Goal: Transaction & Acquisition: Subscribe to service/newsletter

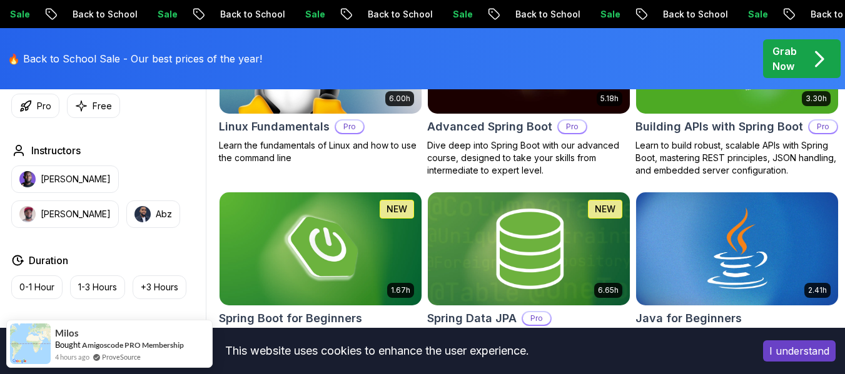
scroll to position [563, 0]
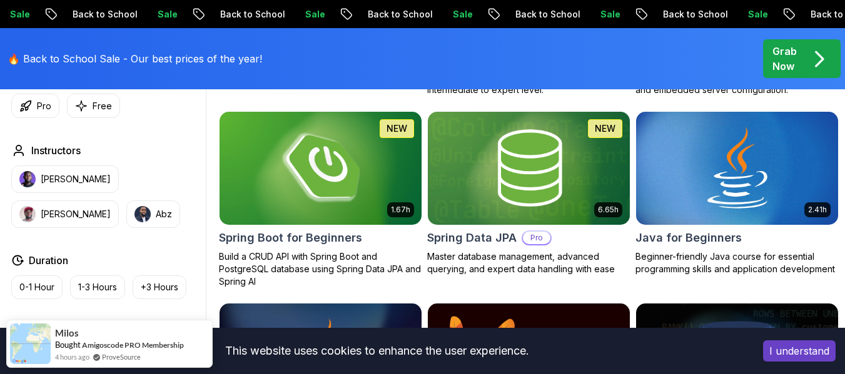
click at [319, 191] on img at bounding box center [320, 168] width 212 height 119
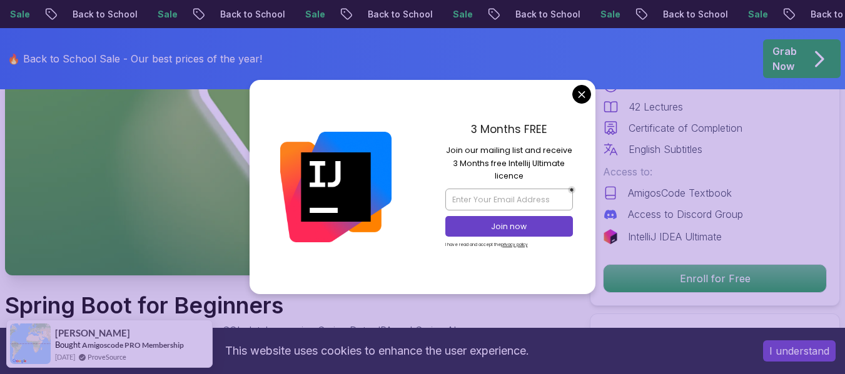
scroll to position [250, 0]
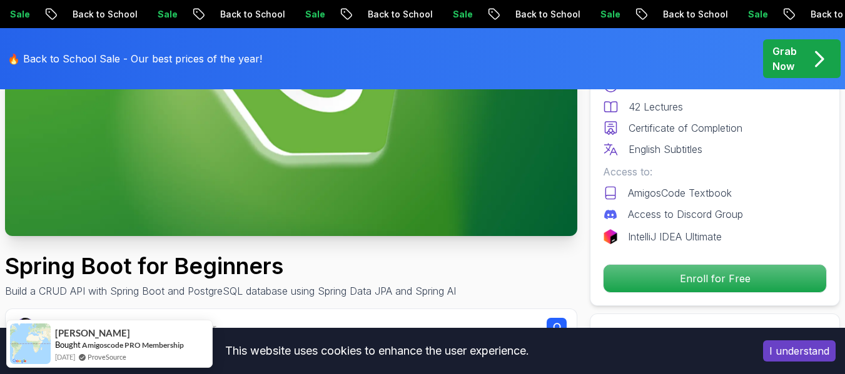
click at [354, 146] on img at bounding box center [291, 75] width 572 height 322
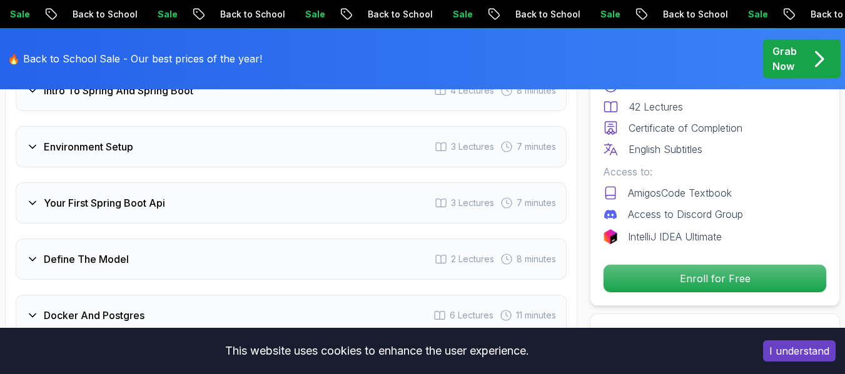
scroll to position [1563, 0]
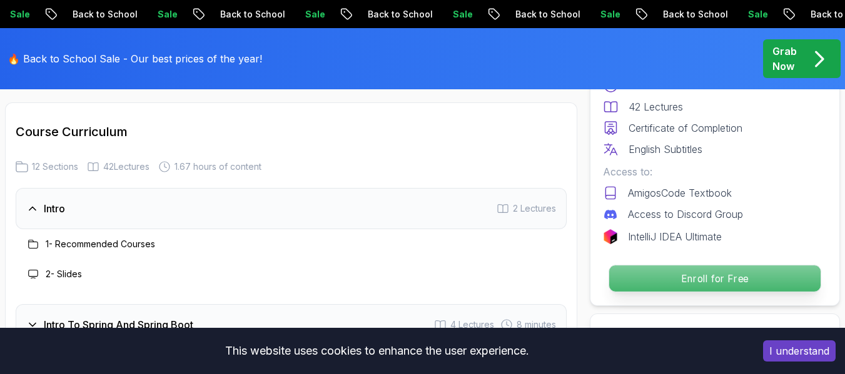
click at [713, 272] on p "Enroll for Free" at bounding box center [714, 279] width 211 height 26
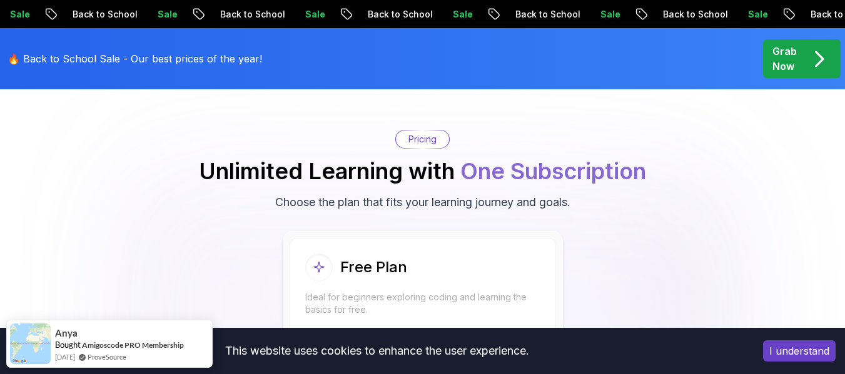
scroll to position [2697, 0]
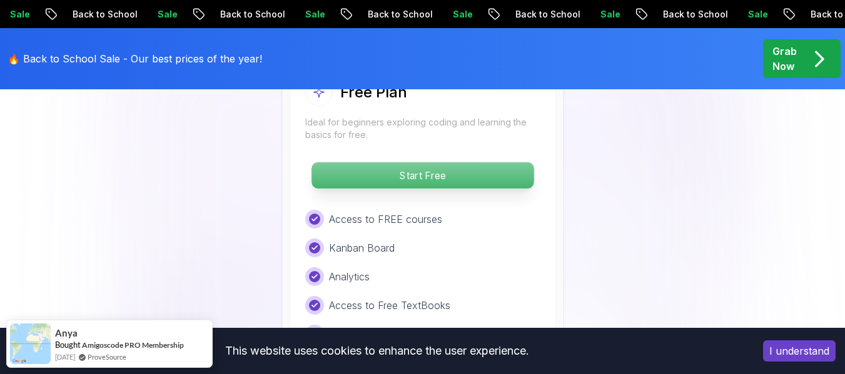
click at [513, 173] on p "Start Free" at bounding box center [422, 176] width 222 height 26
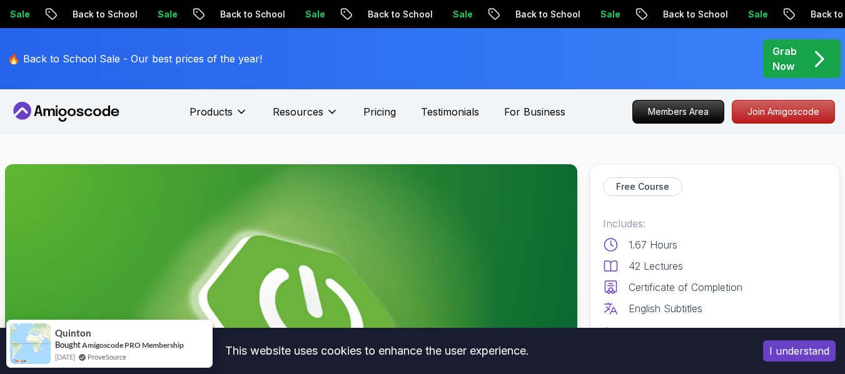
click at [88, 112] on icon at bounding box center [66, 112] width 113 height 20
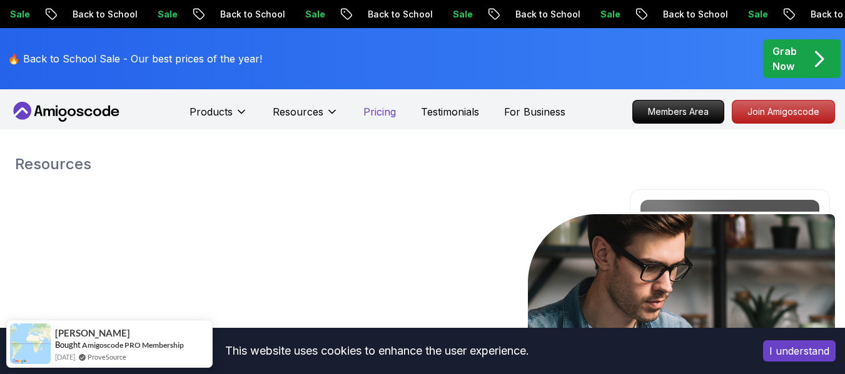
click at [377, 111] on p "Pricing" at bounding box center [379, 111] width 33 height 15
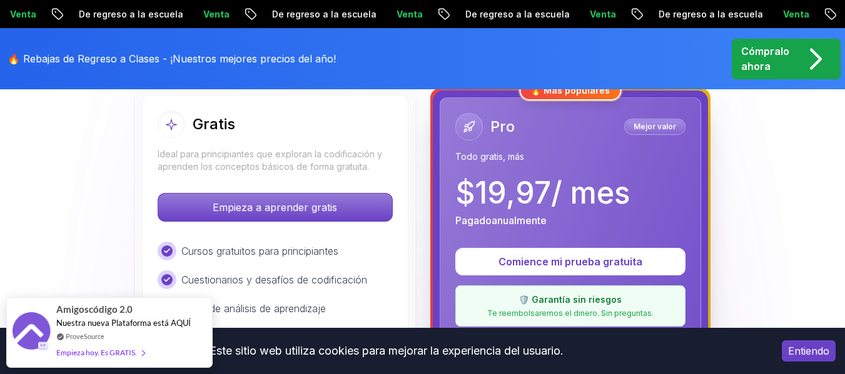
scroll to position [250, 0]
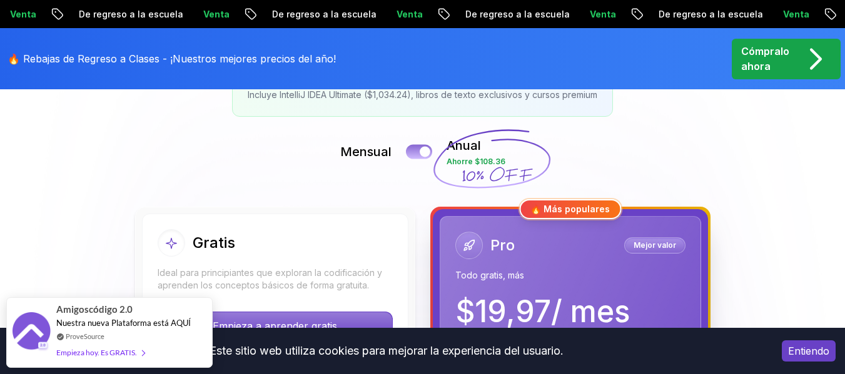
click at [420, 151] on div at bounding box center [425, 152] width 11 height 11
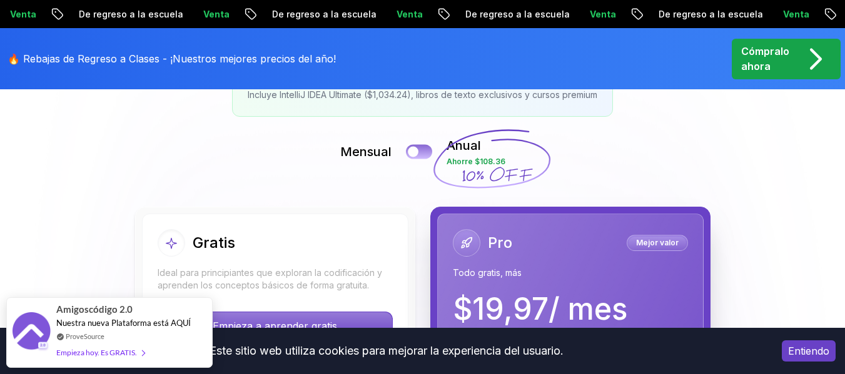
click at [420, 151] on button at bounding box center [419, 151] width 26 height 14
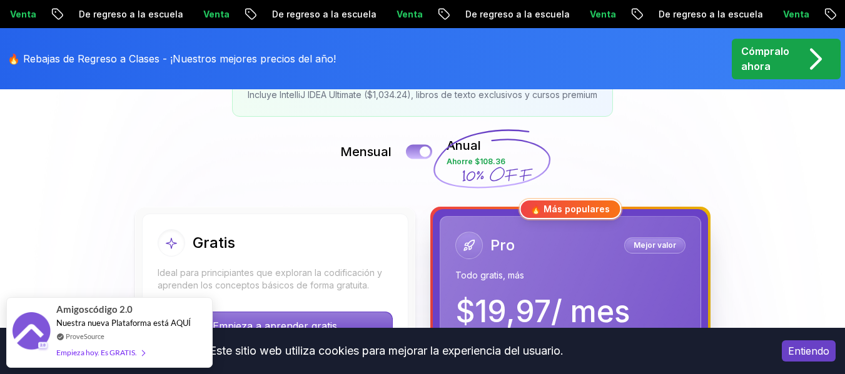
click at [420, 151] on div at bounding box center [425, 152] width 11 height 11
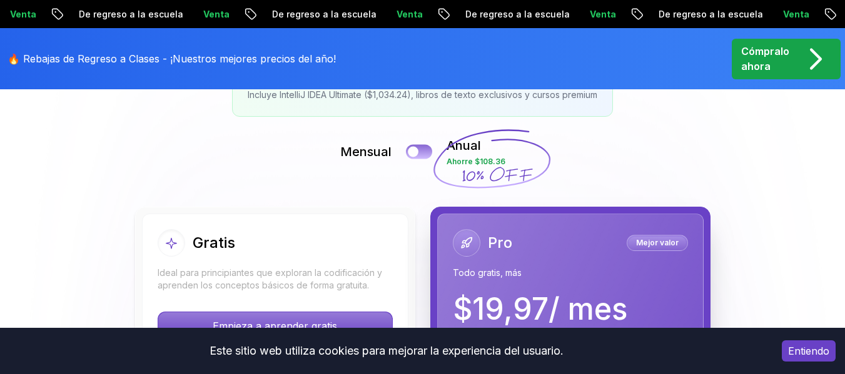
click at [424, 154] on button at bounding box center [419, 151] width 26 height 14
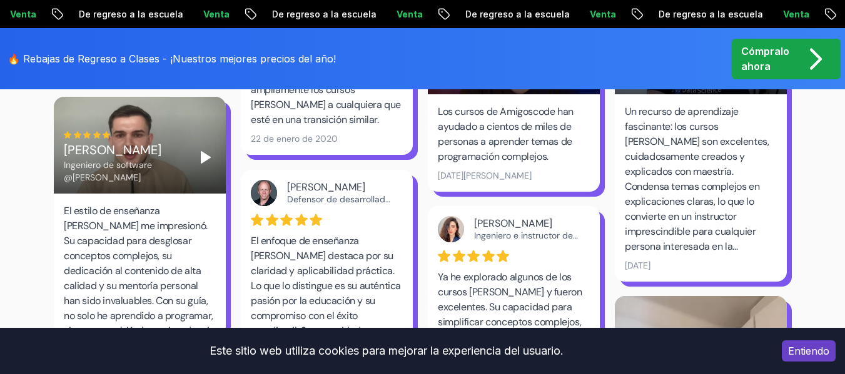
scroll to position [2376, 0]
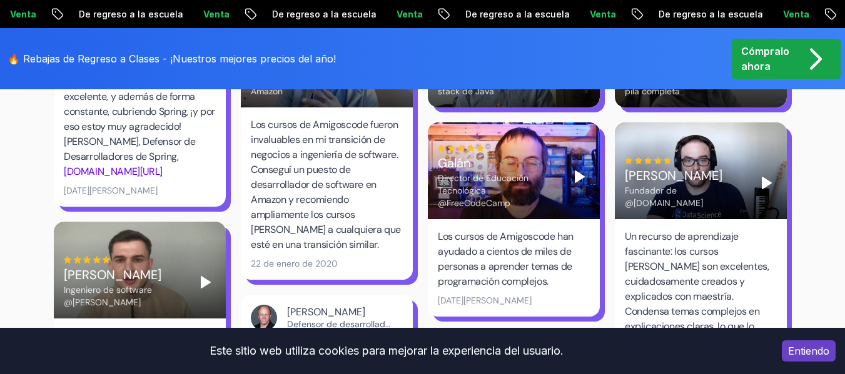
click at [578, 169] on icon "Jugar" at bounding box center [579, 176] width 15 height 15
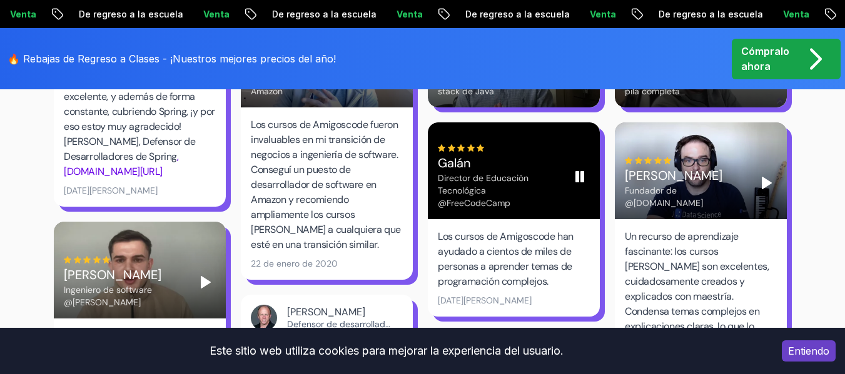
click at [553, 154] on div "Galán" at bounding box center [499, 163] width 122 height 18
click at [570, 167] on button "Play" at bounding box center [580, 177] width 20 height 20
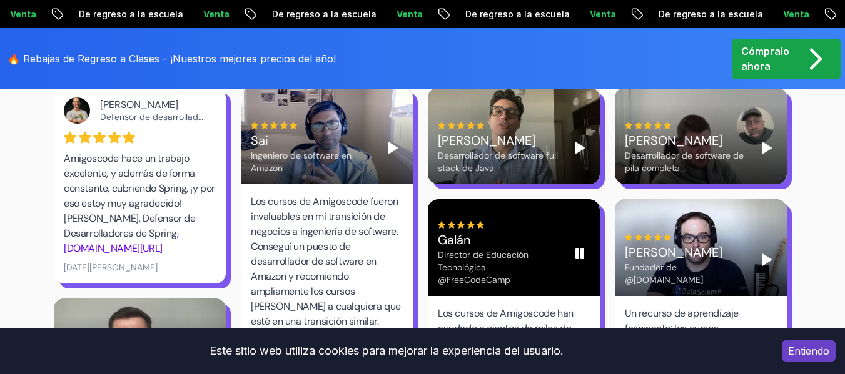
scroll to position [2313, 0]
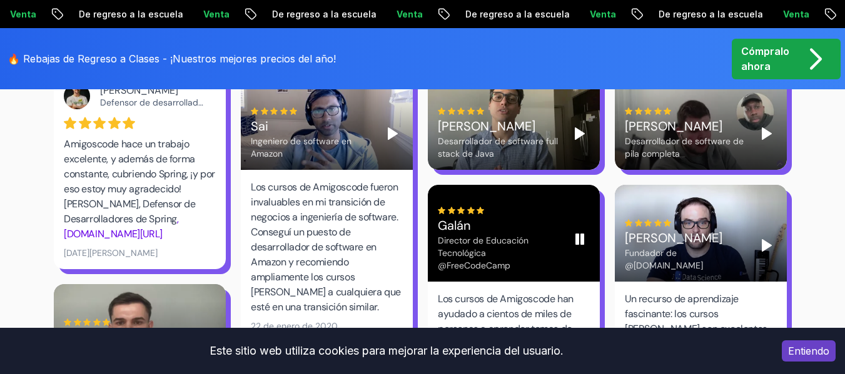
click at [582, 229] on button "Pausa" at bounding box center [580, 239] width 20 height 20
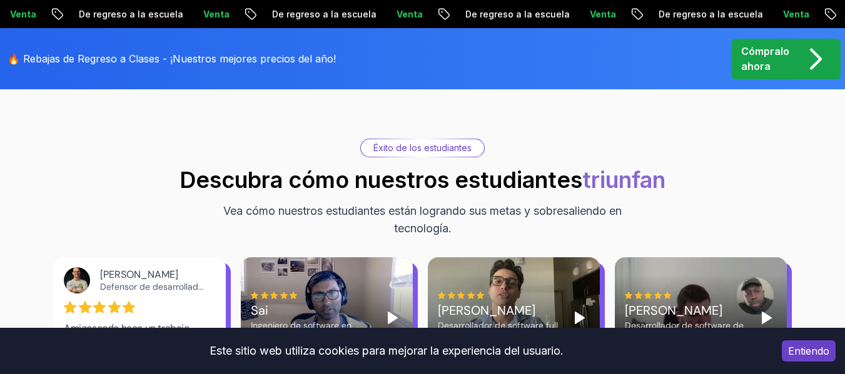
scroll to position [2126, 0]
